Goal: Task Accomplishment & Management: Manage account settings

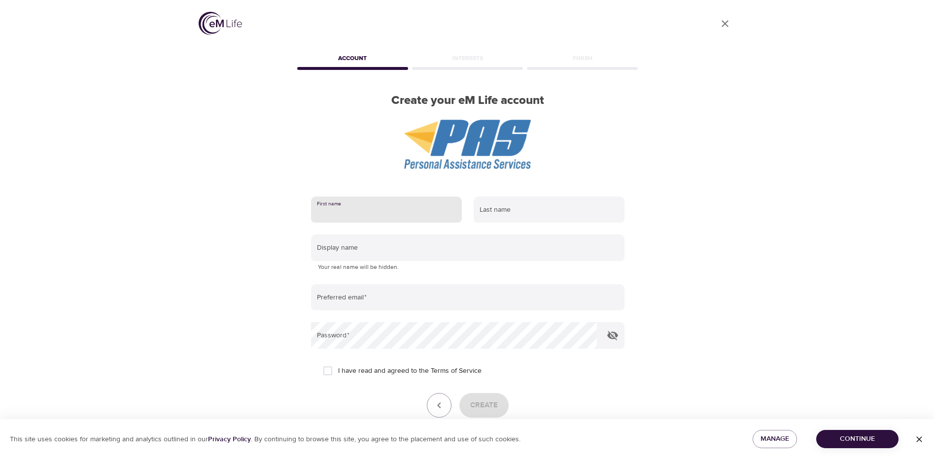
click at [391, 202] on input "text" at bounding box center [386, 210] width 151 height 27
type input "[PERSON_NAME]"
type input "ca"
type input "[PERSON_NAME][EMAIL_ADDRESS][DOMAIN_NAME]"
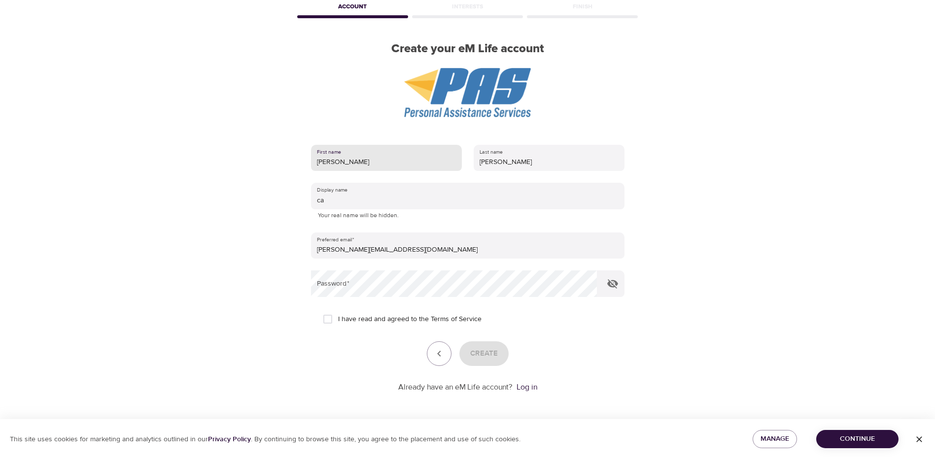
scroll to position [52, 0]
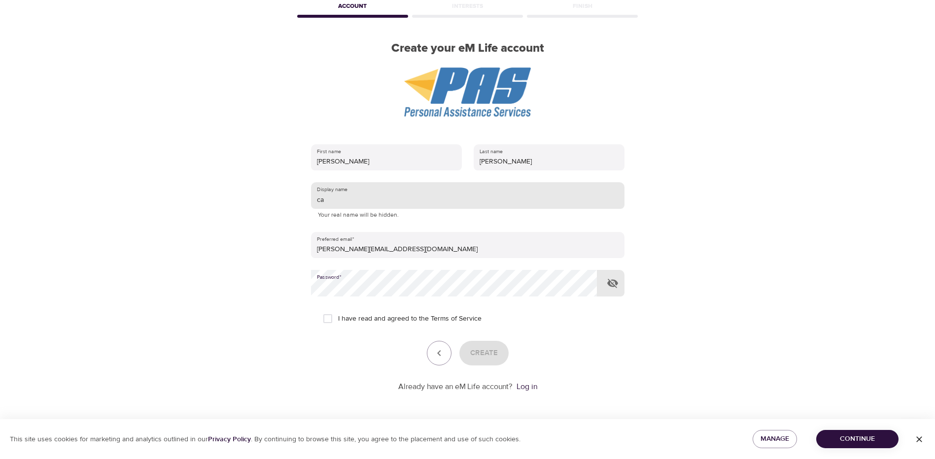
click at [348, 198] on input "ca" at bounding box center [467, 195] width 313 height 27
click at [342, 200] on input "ca" at bounding box center [467, 195] width 313 height 27
type input "catgirl1983"
click at [612, 284] on icon "button" at bounding box center [612, 283] width 11 height 9
click at [64, 266] on div "User Profile Account Interests Finish Create your eM Life account First name [P…" at bounding box center [467, 177] width 935 height 459
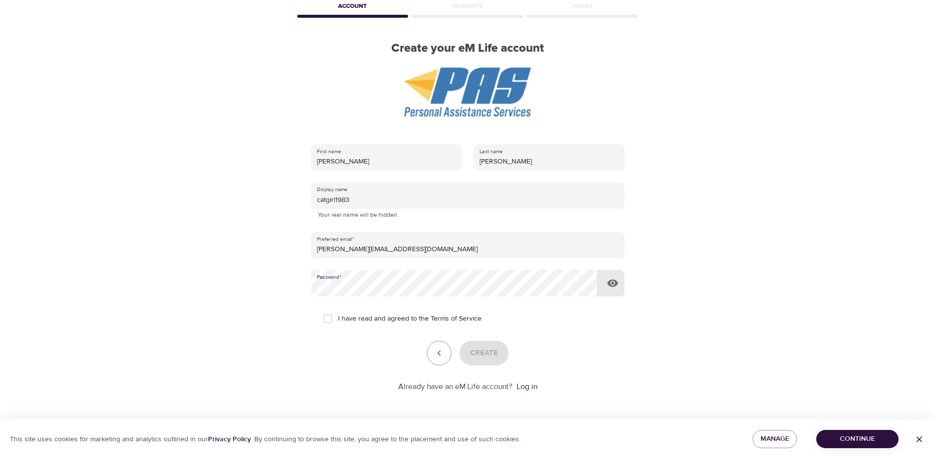
click at [327, 317] on input "I have read and agreed to the Terms of Service" at bounding box center [327, 319] width 21 height 21
checkbox input "true"
click at [487, 353] on span "Create" at bounding box center [484, 353] width 28 height 13
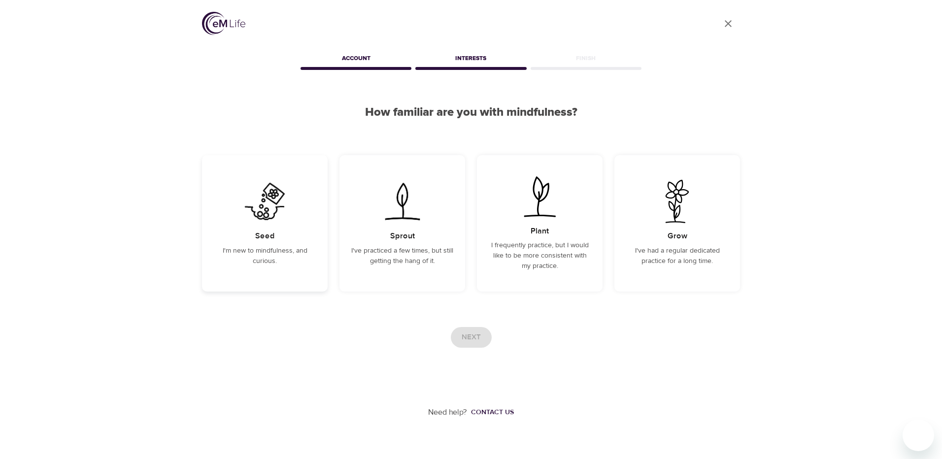
click at [258, 246] on p "I'm new to mindfulness, and curious." at bounding box center [265, 256] width 102 height 21
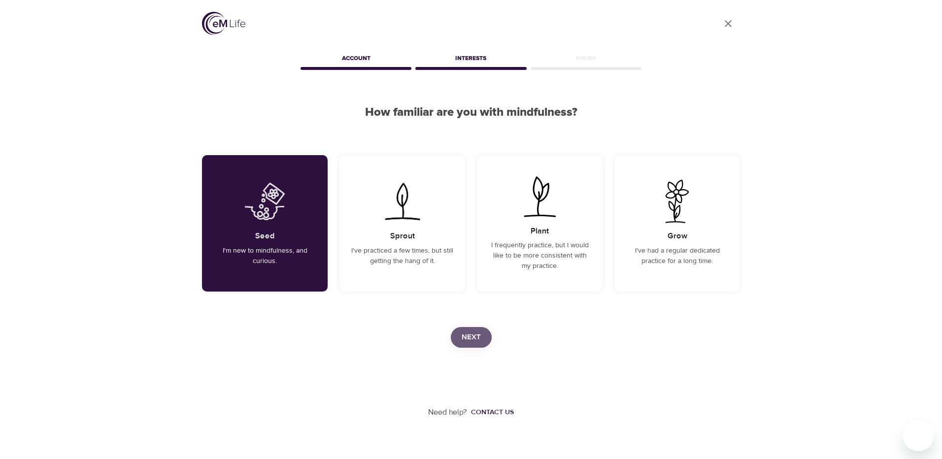
click at [482, 341] on button "Next" at bounding box center [471, 337] width 41 height 21
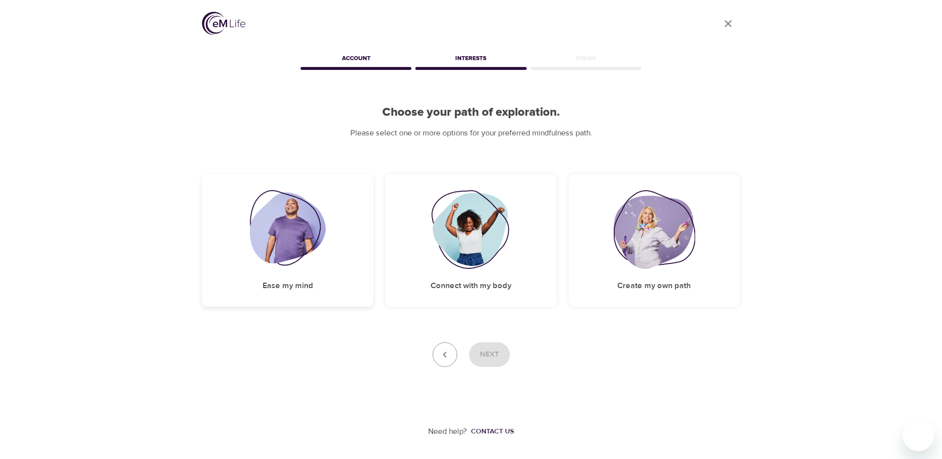
click at [301, 265] on img at bounding box center [288, 229] width 76 height 79
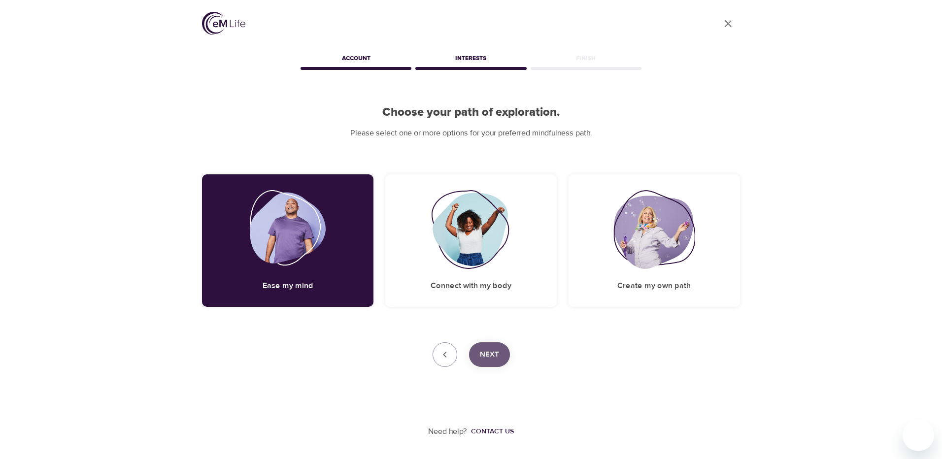
click at [495, 358] on span "Next" at bounding box center [489, 354] width 19 height 13
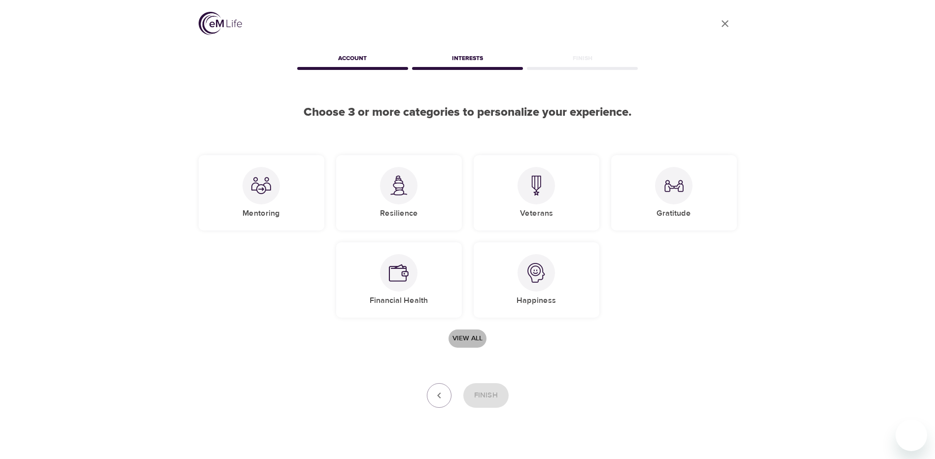
click at [475, 338] on span "View all" at bounding box center [467, 339] width 30 height 12
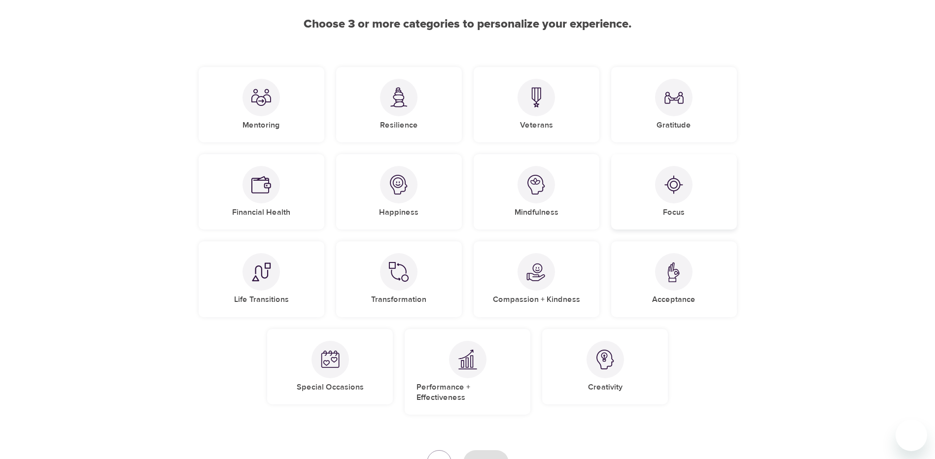
scroll to position [99, 0]
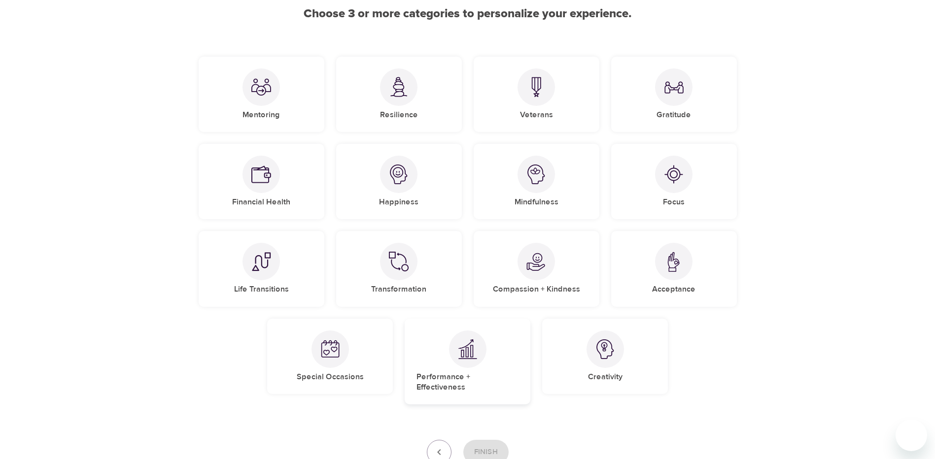
click at [479, 364] on div at bounding box center [467, 349] width 37 height 37
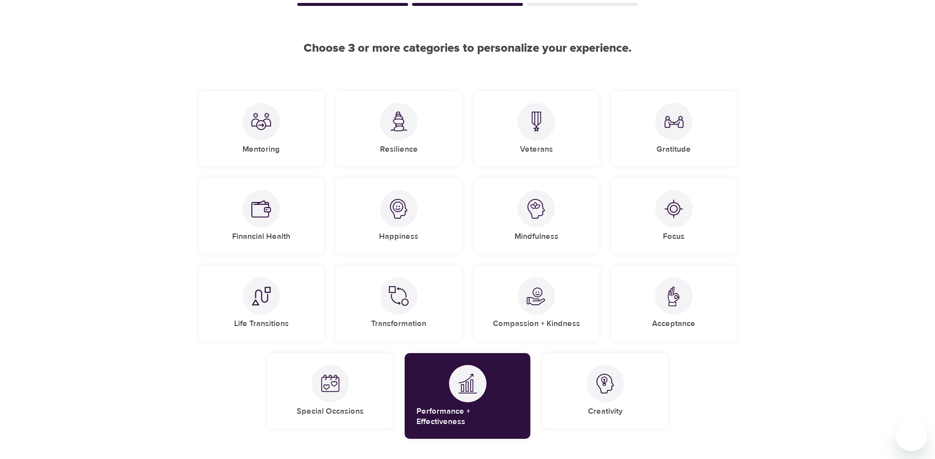
scroll to position [49, 0]
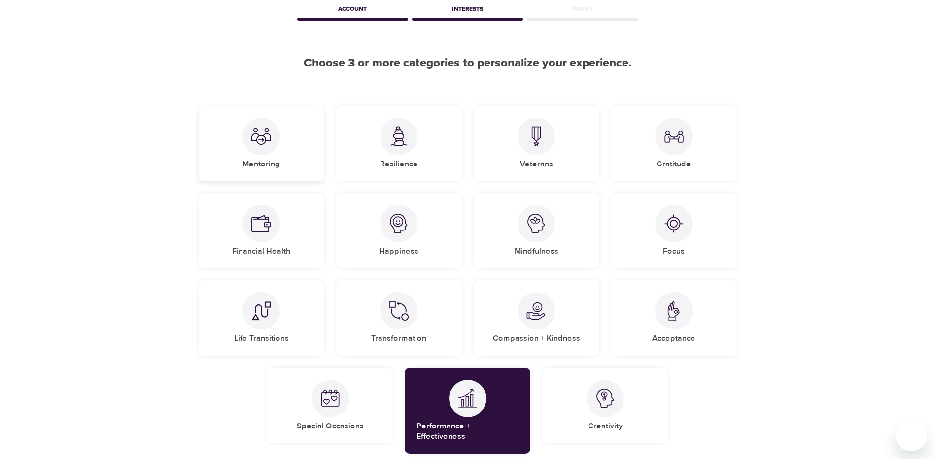
click at [263, 146] on div at bounding box center [260, 136] width 37 height 37
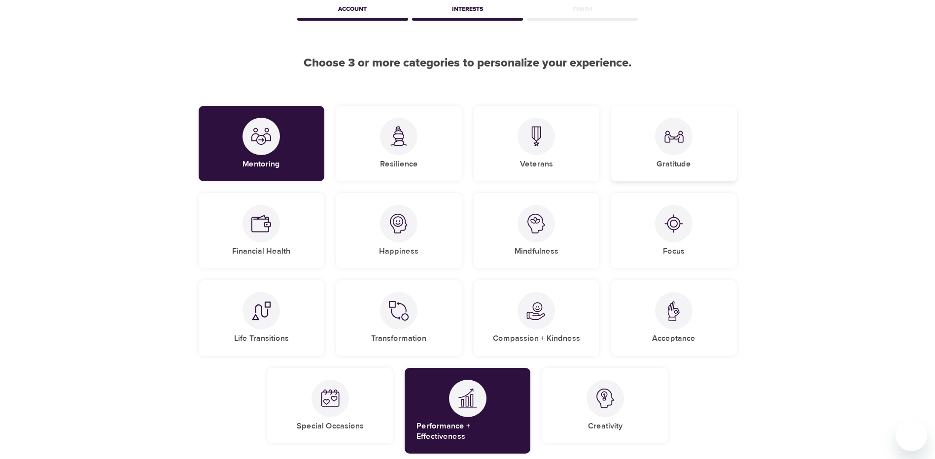
click at [685, 151] on div at bounding box center [673, 136] width 37 height 37
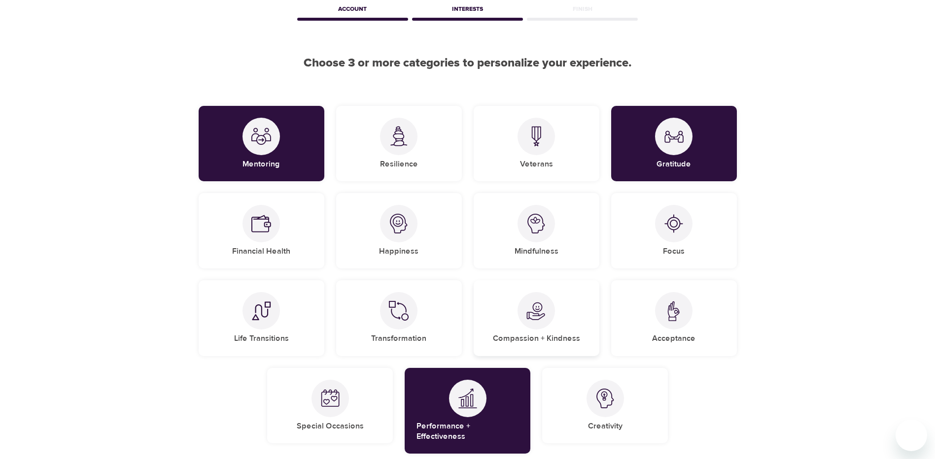
click at [542, 318] on img at bounding box center [536, 311] width 20 height 20
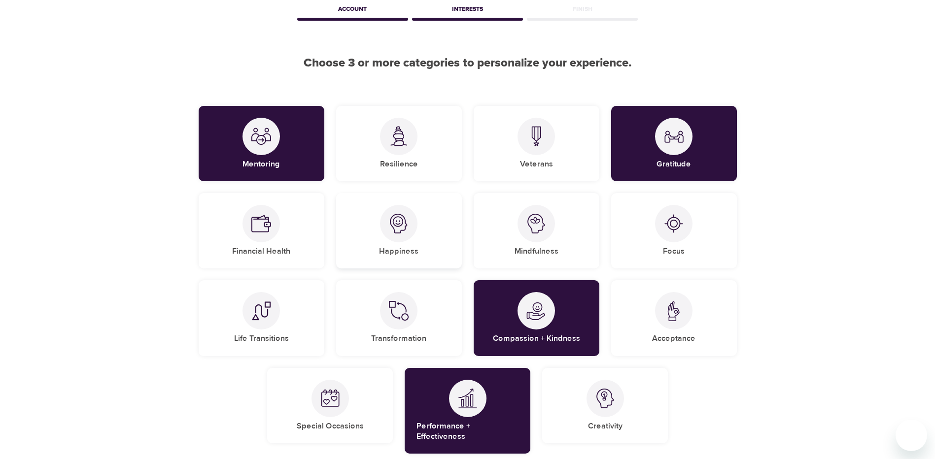
click at [388, 227] on div at bounding box center [398, 223] width 37 height 37
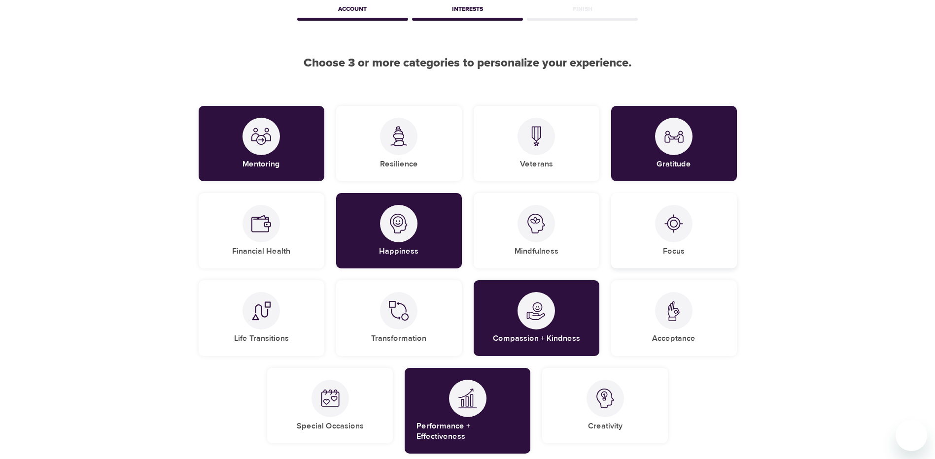
click at [685, 225] on div at bounding box center [673, 223] width 37 height 37
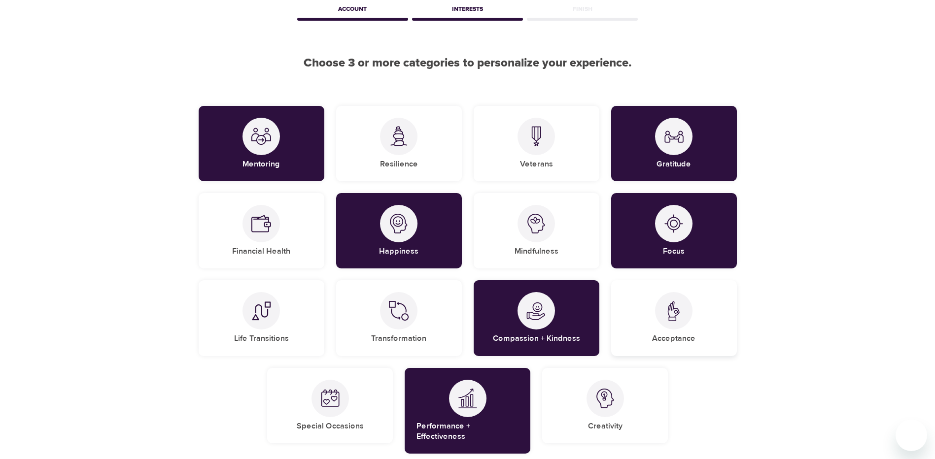
click at [667, 312] on img at bounding box center [674, 311] width 20 height 20
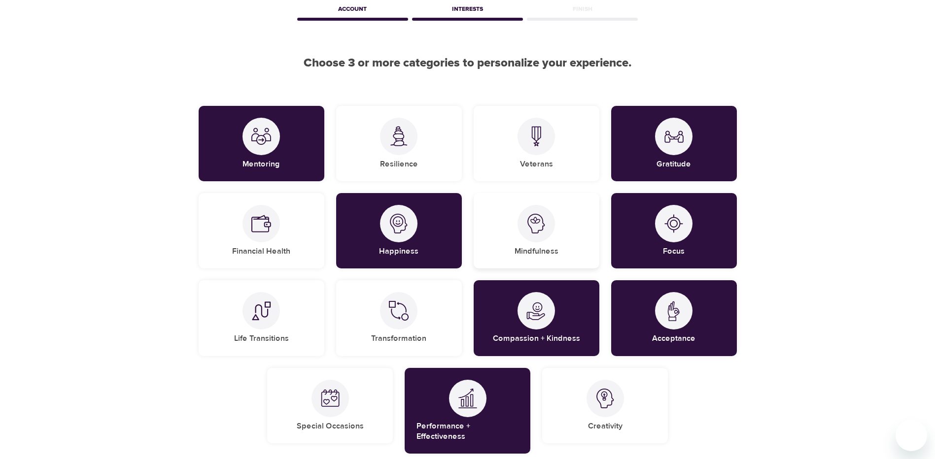
click at [550, 231] on div at bounding box center [536, 223] width 37 height 37
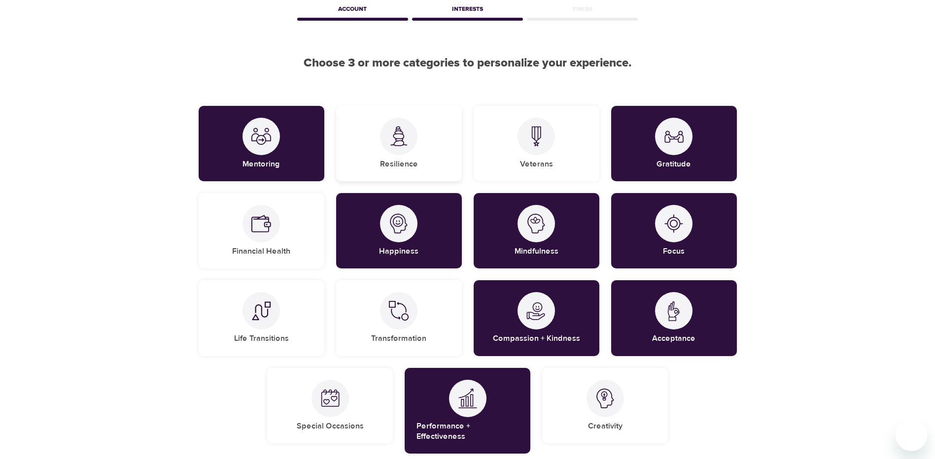
click at [411, 142] on div at bounding box center [398, 136] width 37 height 37
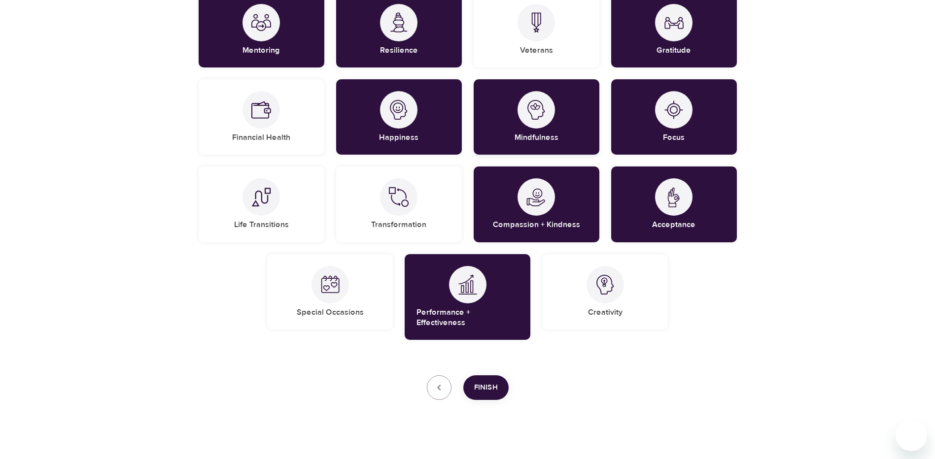
scroll to position [164, 0]
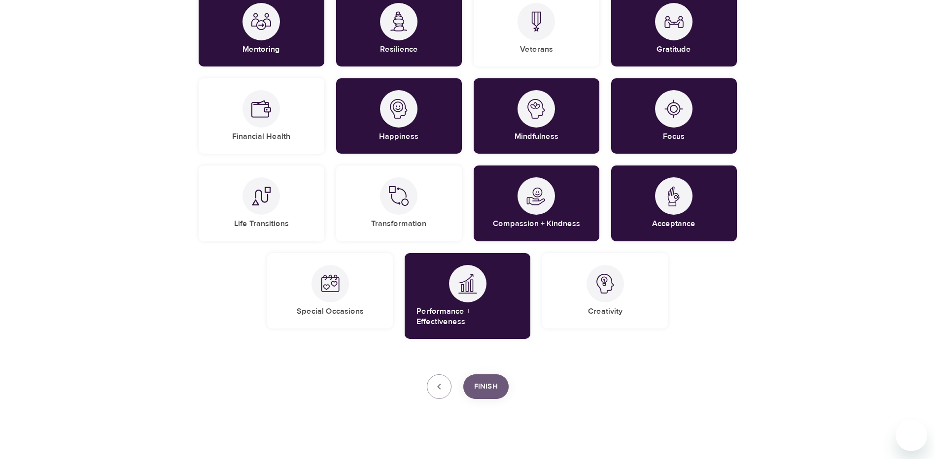
click at [488, 381] on span "Finish" at bounding box center [486, 387] width 24 height 13
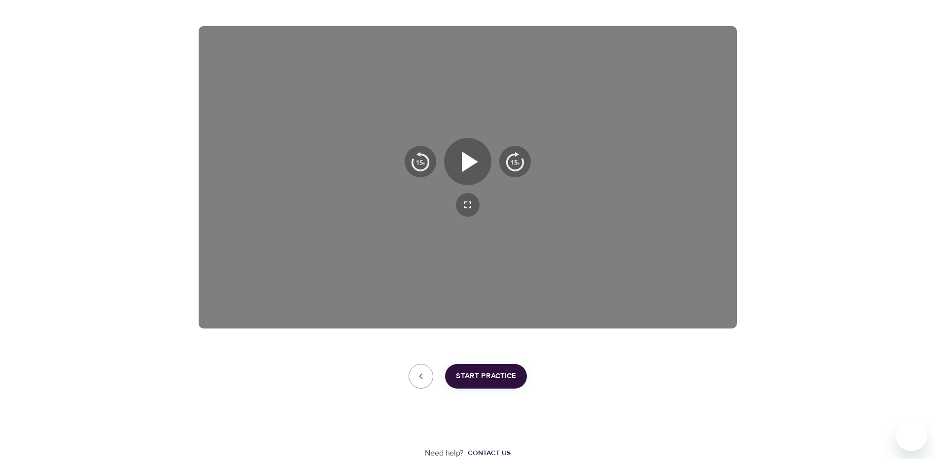
scroll to position [148, 0]
click at [488, 378] on span "Start Practice" at bounding box center [486, 376] width 60 height 13
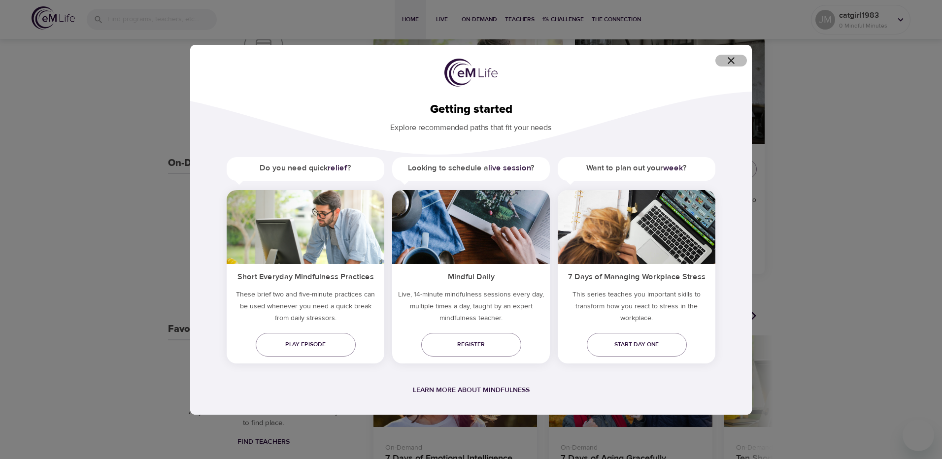
click at [731, 59] on icon "button" at bounding box center [732, 61] width 12 height 12
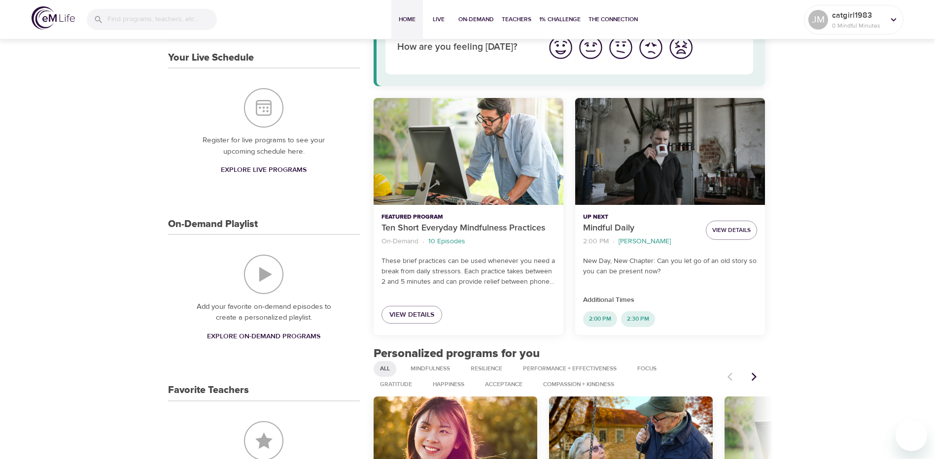
scroll to position [49, 0]
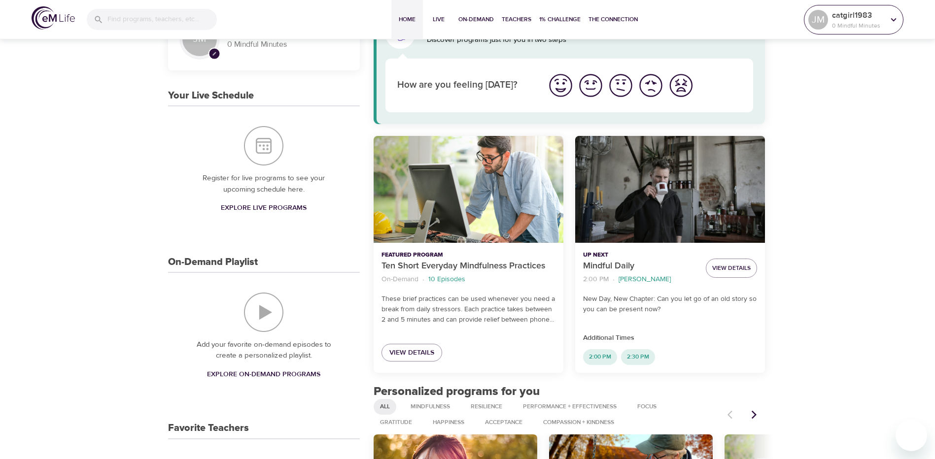
click at [893, 20] on icon at bounding box center [893, 19] width 5 height 3
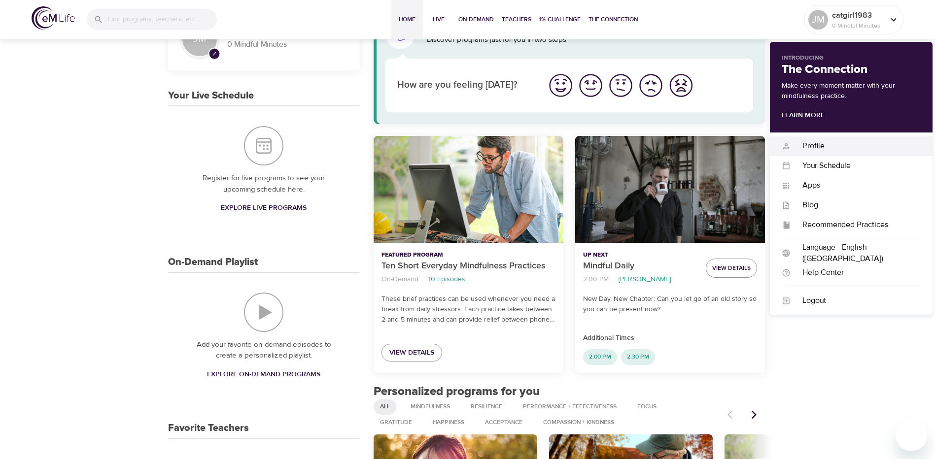
click at [816, 143] on div "Profile" at bounding box center [856, 145] width 130 height 11
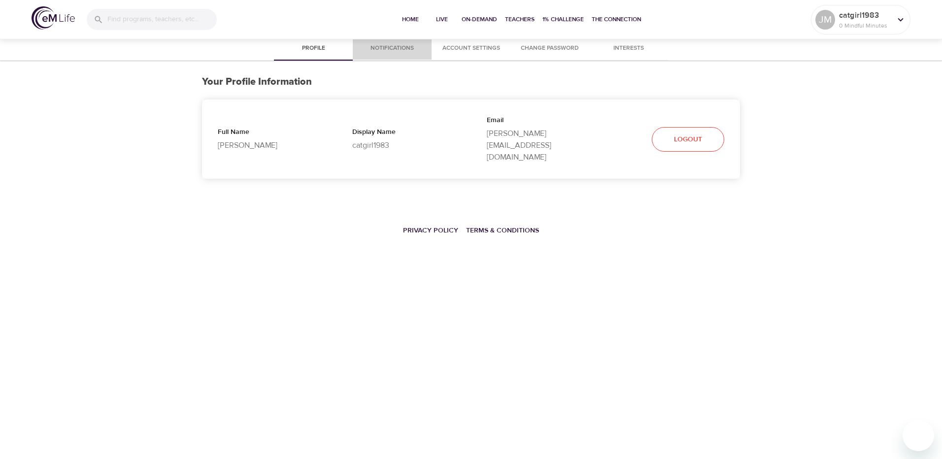
click at [398, 42] on button "Notifications" at bounding box center [392, 49] width 79 height 24
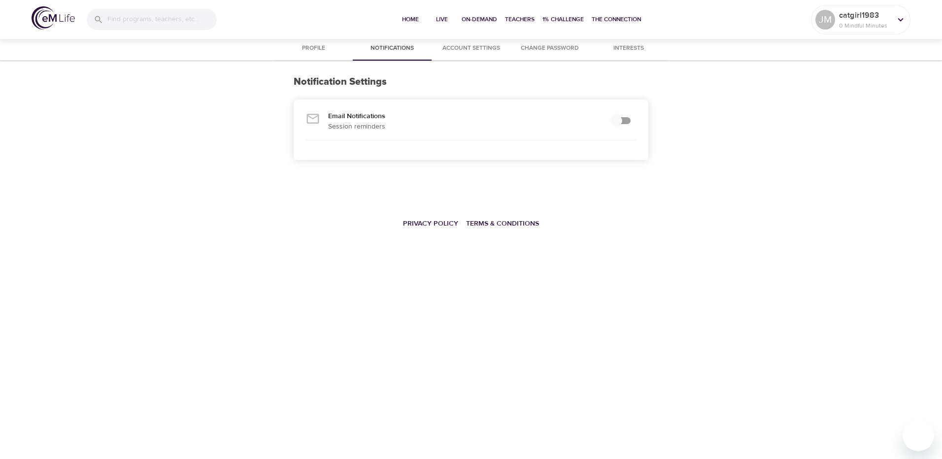
checkbox input "true"
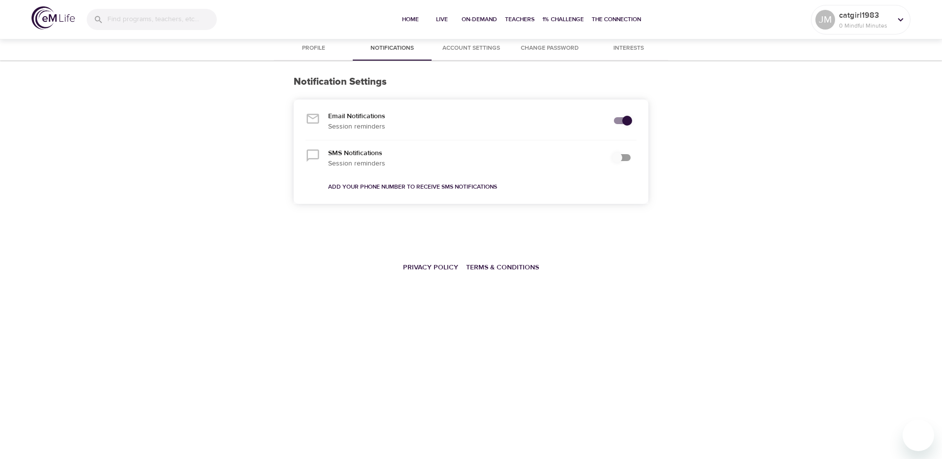
click at [479, 46] on span "Account Settings" at bounding box center [471, 48] width 67 height 10
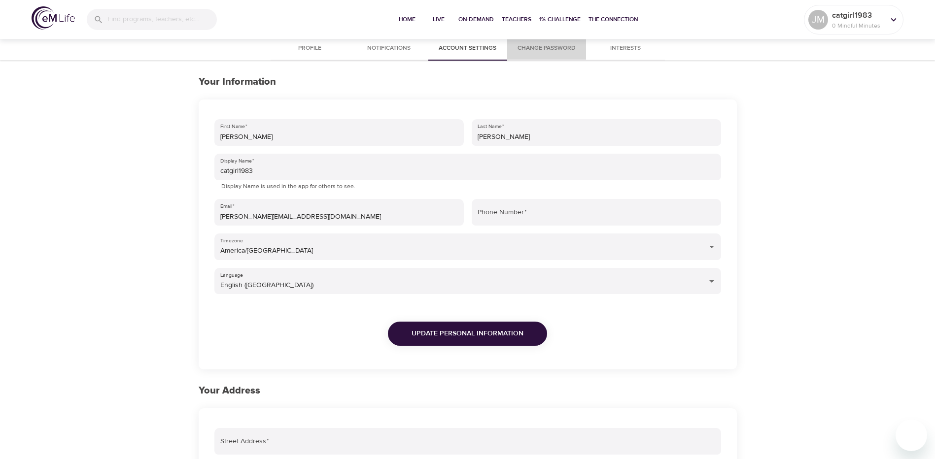
click at [561, 49] on span "Change Password" at bounding box center [546, 48] width 67 height 10
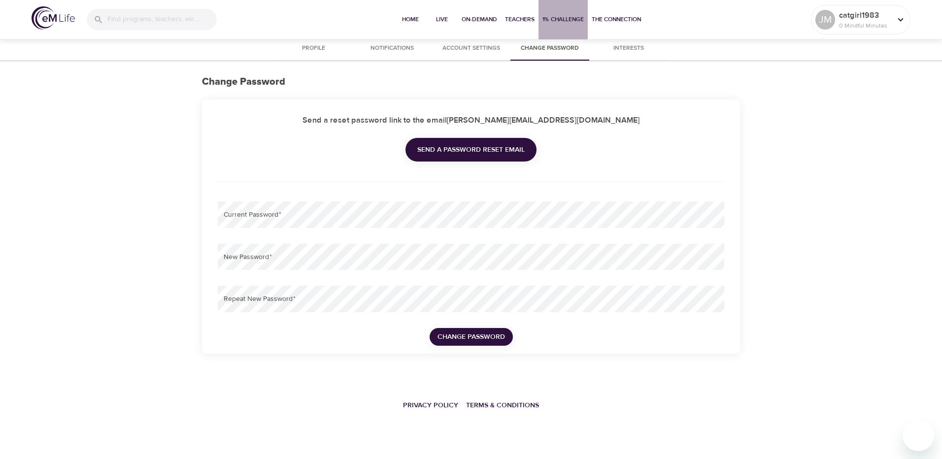
click at [562, 18] on span "1% Challenge" at bounding box center [563, 19] width 41 height 10
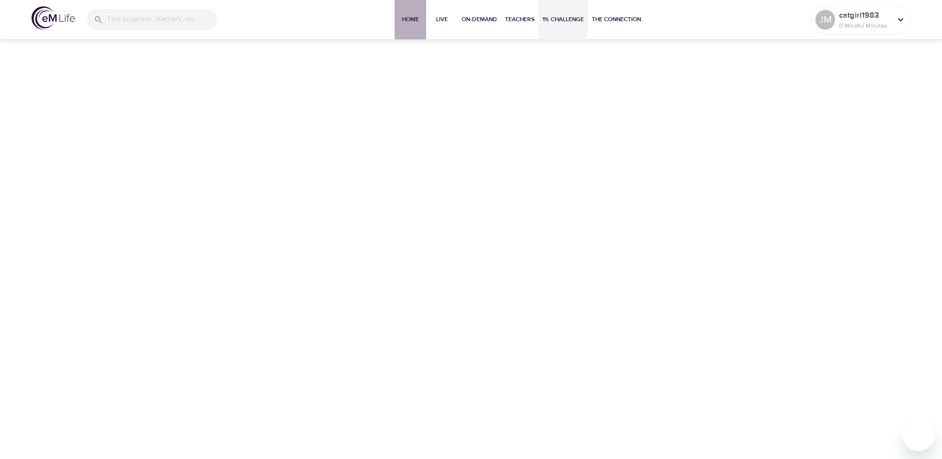
click at [399, 17] on span "Home" at bounding box center [411, 19] width 24 height 10
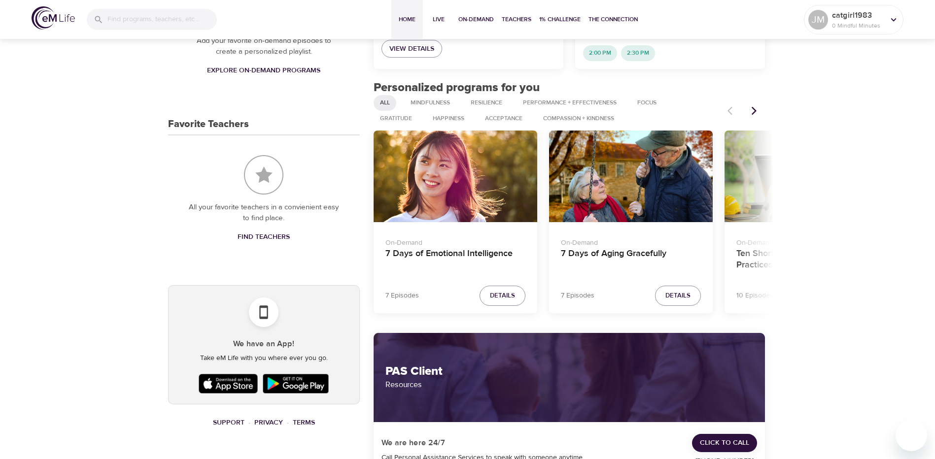
scroll to position [385, 0]
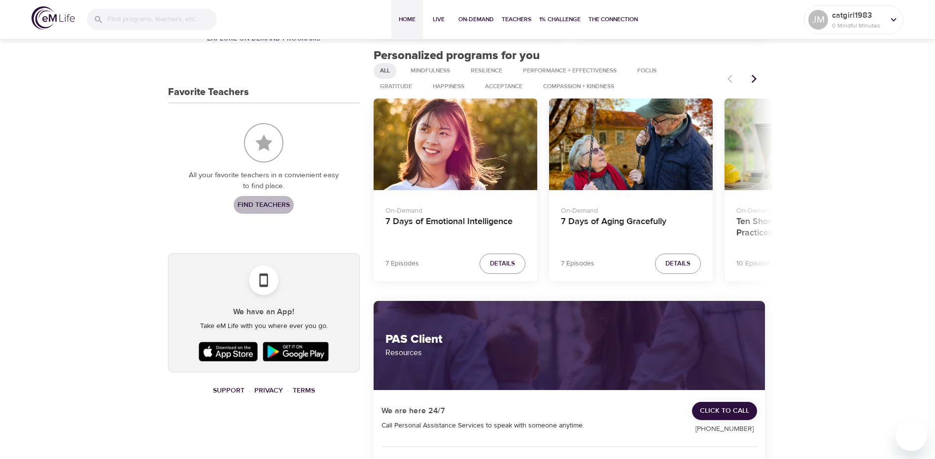
click at [255, 198] on link "Find Teachers" at bounding box center [264, 205] width 60 height 18
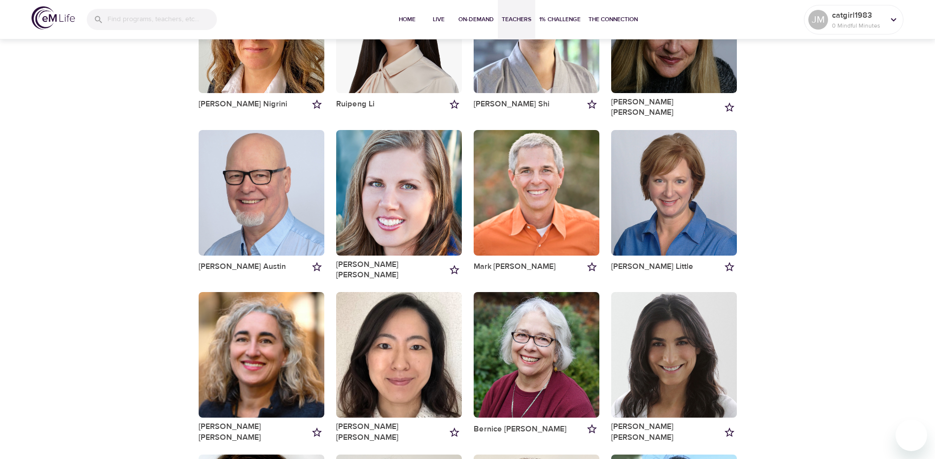
scroll to position [493, 0]
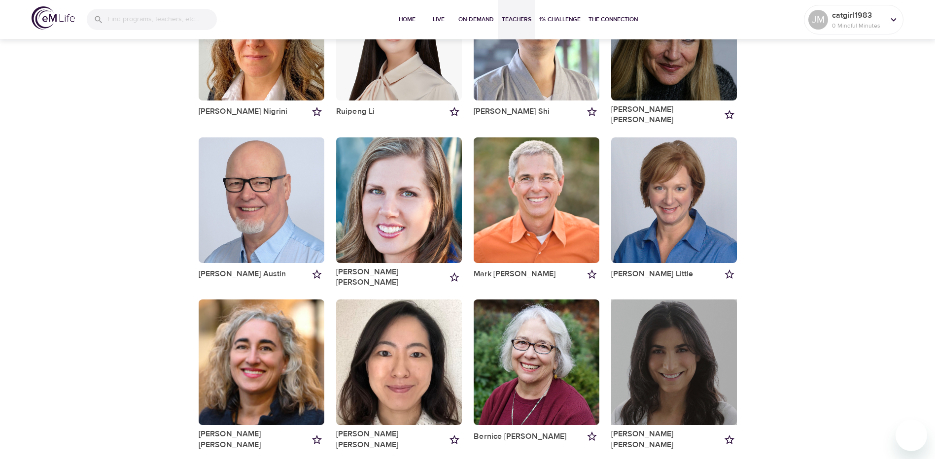
click at [665, 329] on div "button" at bounding box center [674, 363] width 126 height 126
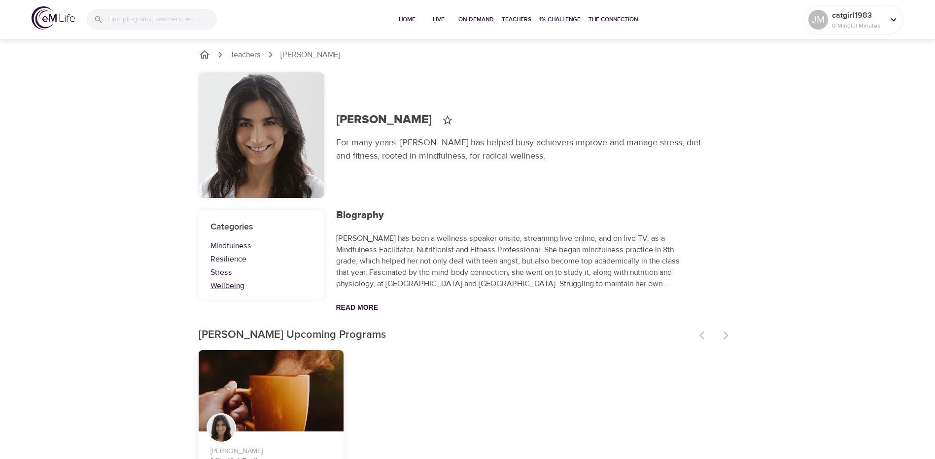
click at [227, 287] on link "Wellbeing" at bounding box center [261, 285] width 102 height 11
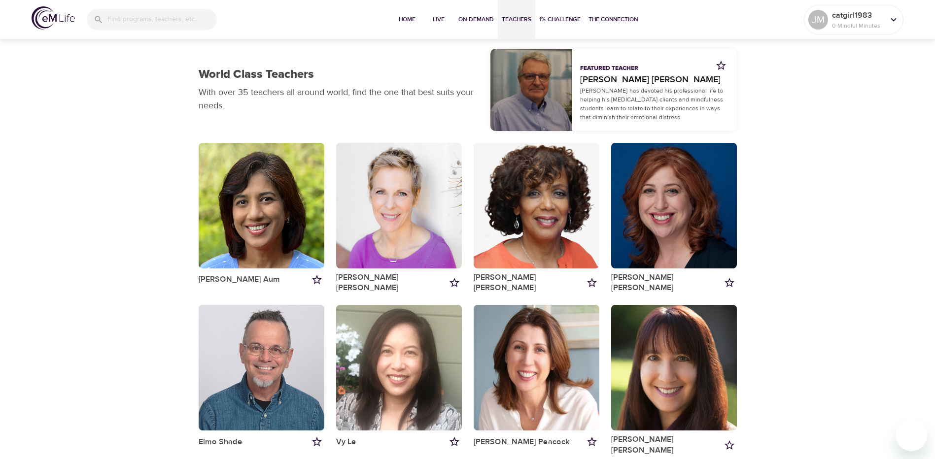
click at [555, 86] on div "button" at bounding box center [531, 90] width 82 height 82
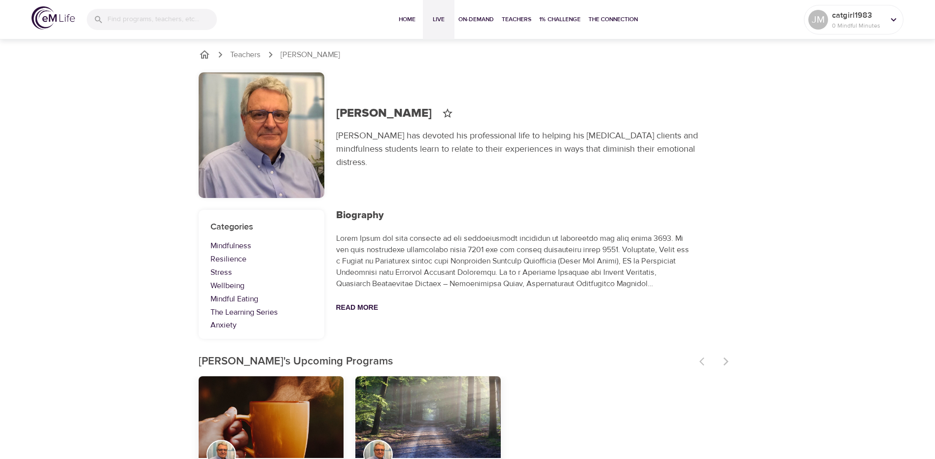
click at [439, 19] on span "Live" at bounding box center [439, 19] width 24 height 10
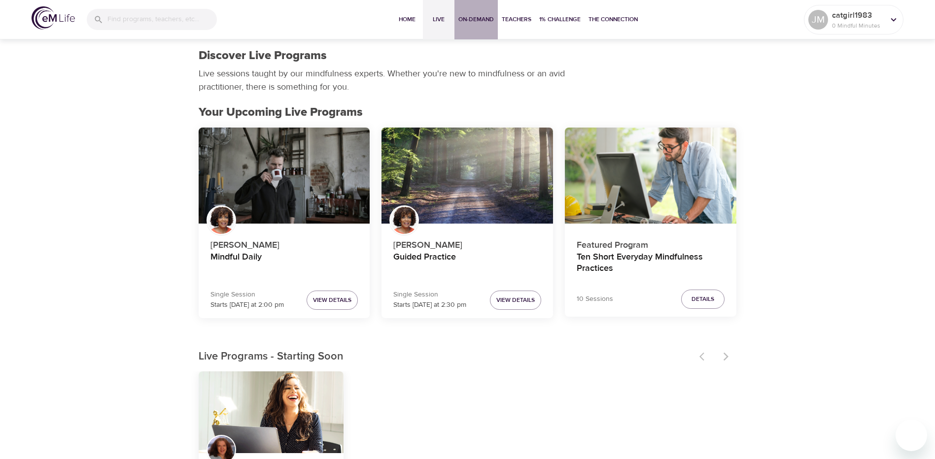
click at [468, 20] on span "On-Demand" at bounding box center [475, 19] width 35 height 10
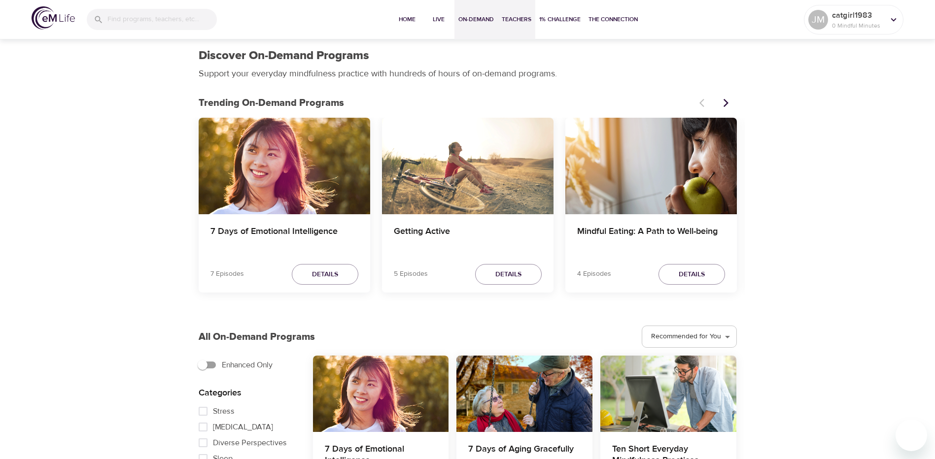
click at [515, 17] on span "Teachers" at bounding box center [517, 19] width 30 height 10
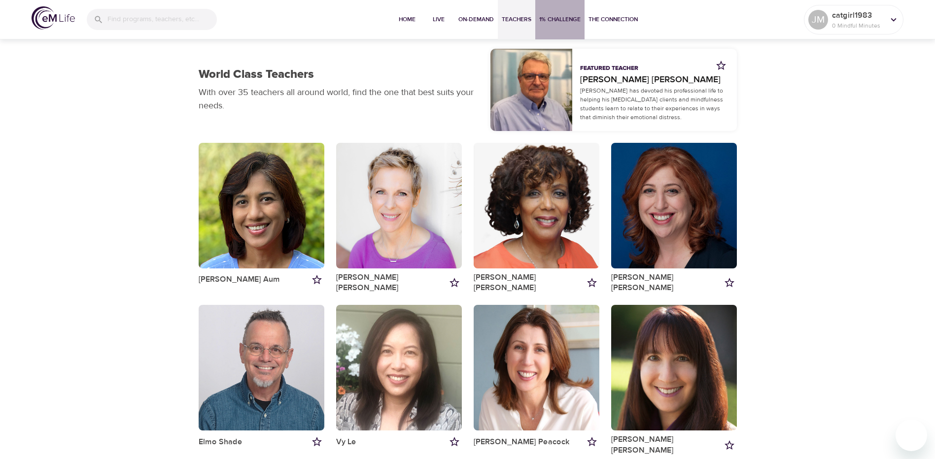
click at [557, 19] on span "1% Challenge" at bounding box center [559, 19] width 41 height 10
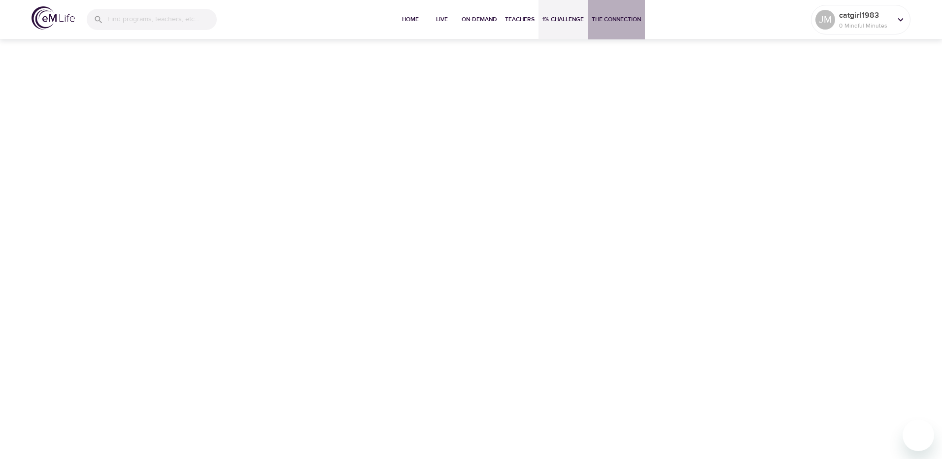
click at [618, 19] on span "The Connection" at bounding box center [616, 19] width 49 height 10
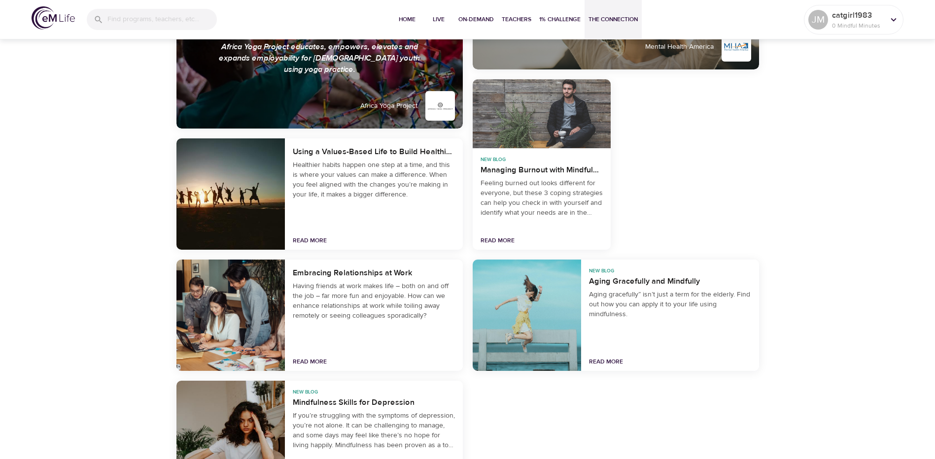
scroll to position [2021, 0]
